Goal: Task Accomplishment & Management: Use online tool/utility

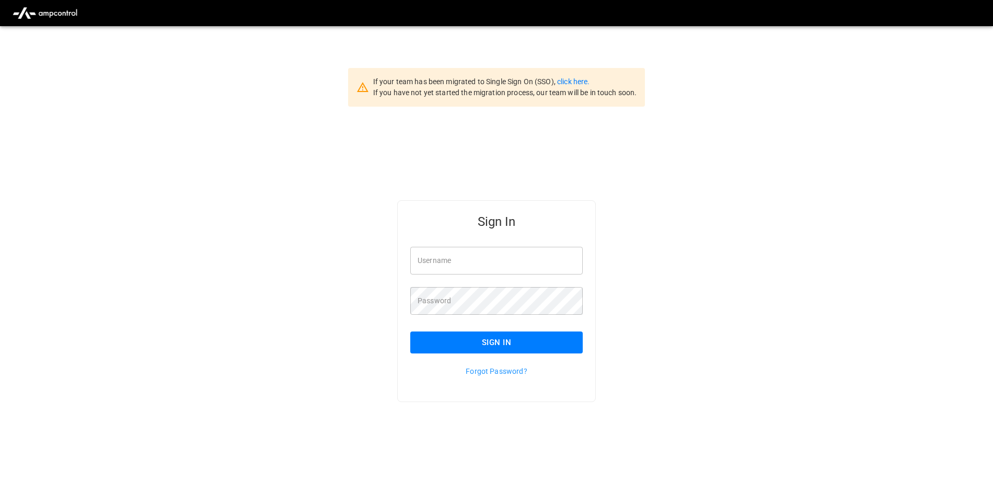
type input "**********"
click at [448, 344] on button "Sign In" at bounding box center [496, 342] width 172 height 22
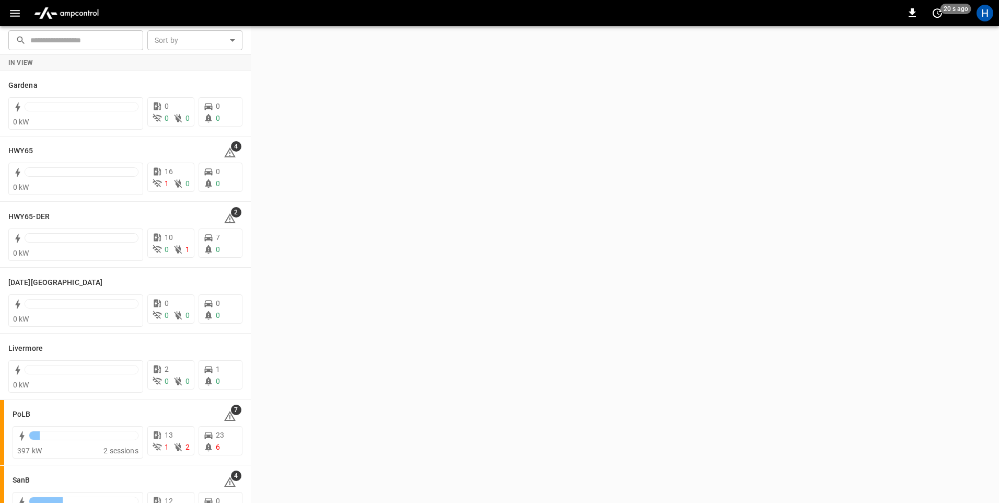
click at [17, 17] on icon "button" at bounding box center [14, 13] width 13 height 13
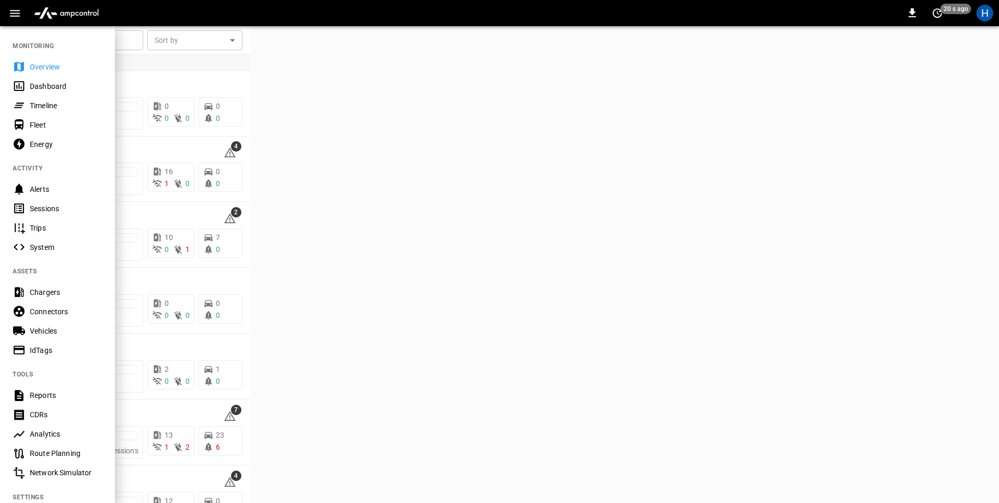
click at [60, 84] on div "Dashboard" at bounding box center [66, 86] width 73 height 10
